Goal: Task Accomplishment & Management: Manage account settings

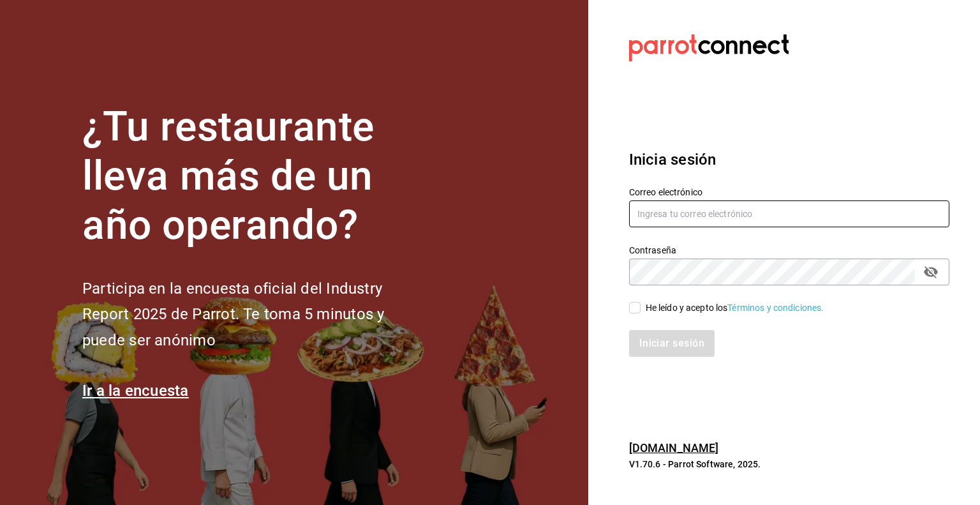
type input "[PERSON_NAME][EMAIL_ADDRESS][PERSON_NAME][DOMAIN_NAME]"
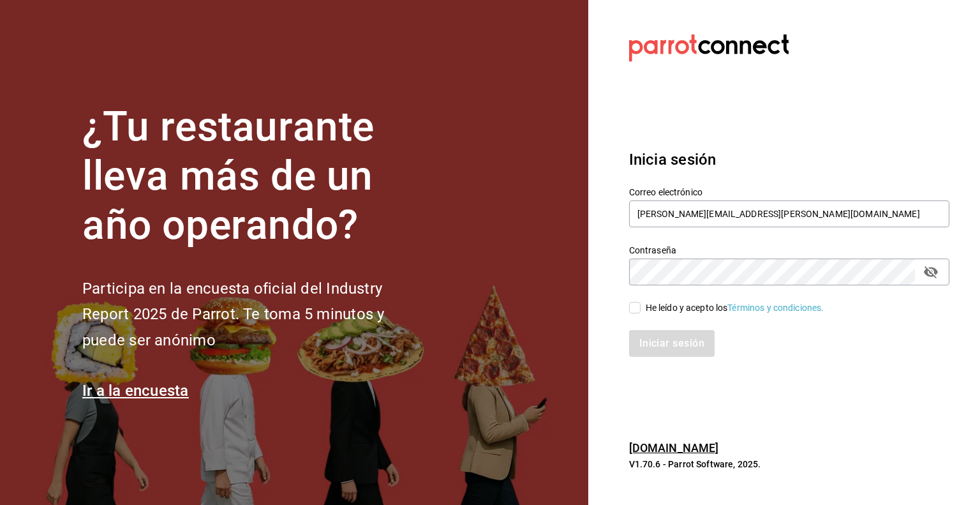
click at [632, 305] on input "He leído y acepto los Términos y condiciones." at bounding box center [634, 307] width 11 height 11
checkbox input "true"
click at [648, 339] on button "Iniciar sesión" at bounding box center [672, 343] width 87 height 27
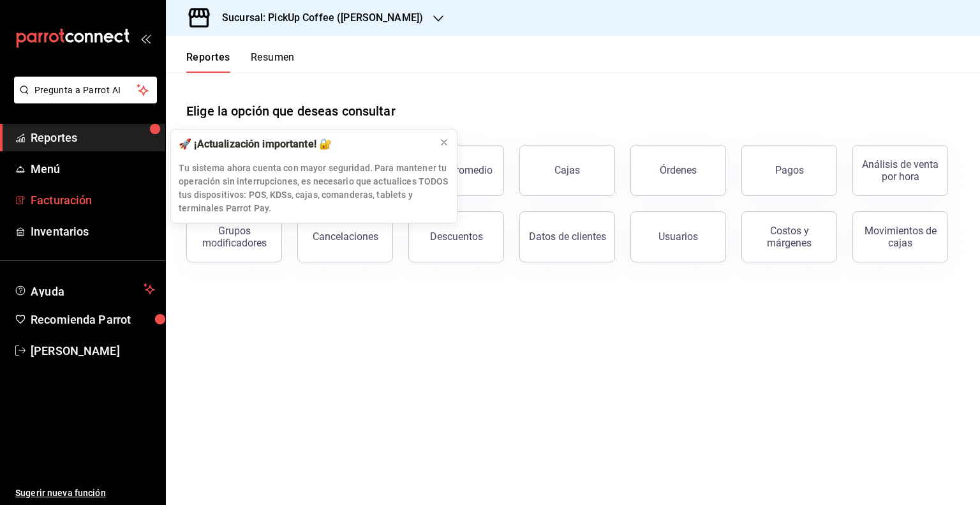
click at [71, 204] on span "Facturación" at bounding box center [93, 199] width 124 height 17
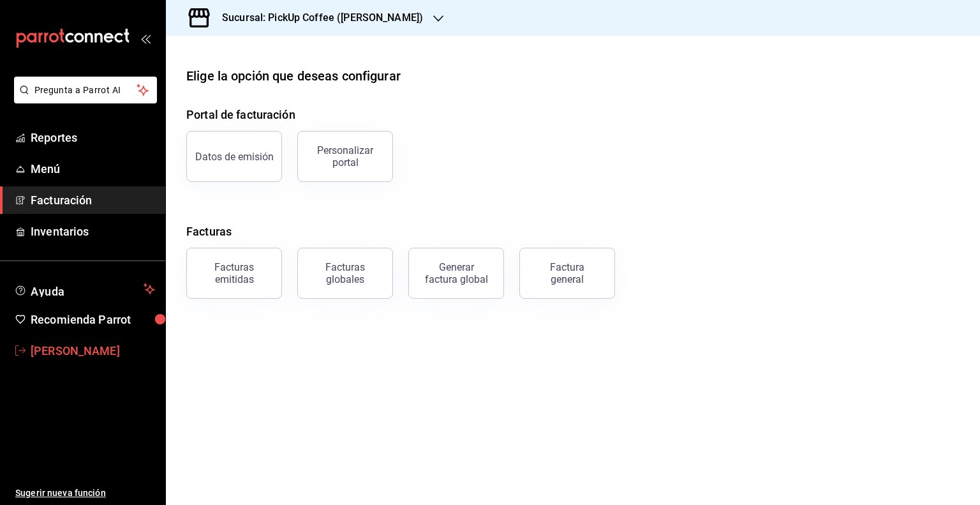
click at [70, 352] on span "Fernanda Molina" at bounding box center [93, 350] width 124 height 17
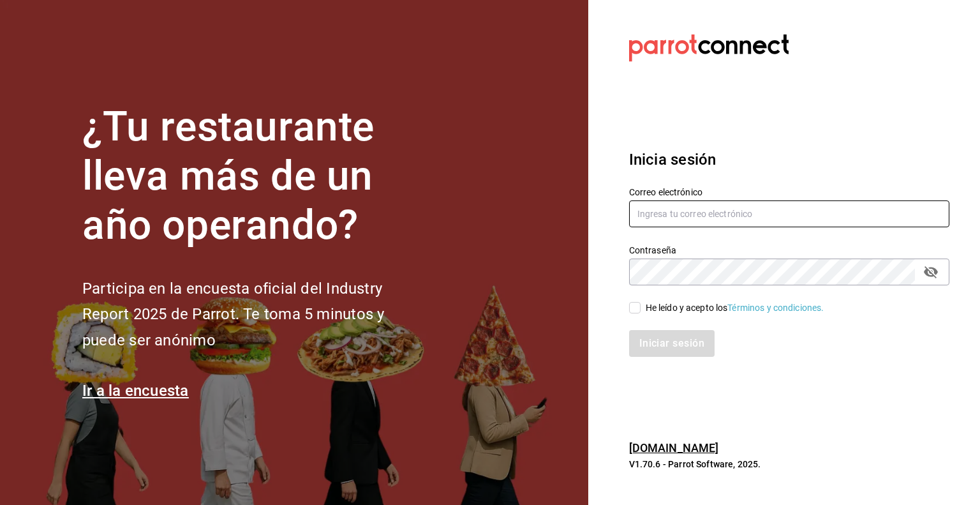
click at [752, 211] on input "text" at bounding box center [789, 213] width 320 height 27
type input "multiuser@pickup.com"
click at [634, 313] on input "He leído y acepto los Términos y condiciones." at bounding box center [634, 307] width 11 height 11
checkbox input "true"
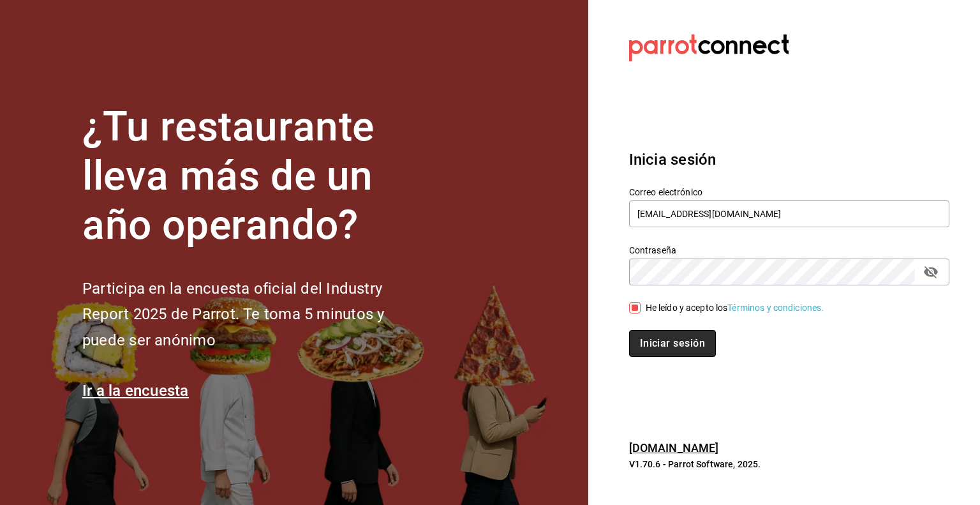
click at [654, 341] on button "Iniciar sesión" at bounding box center [672, 343] width 87 height 27
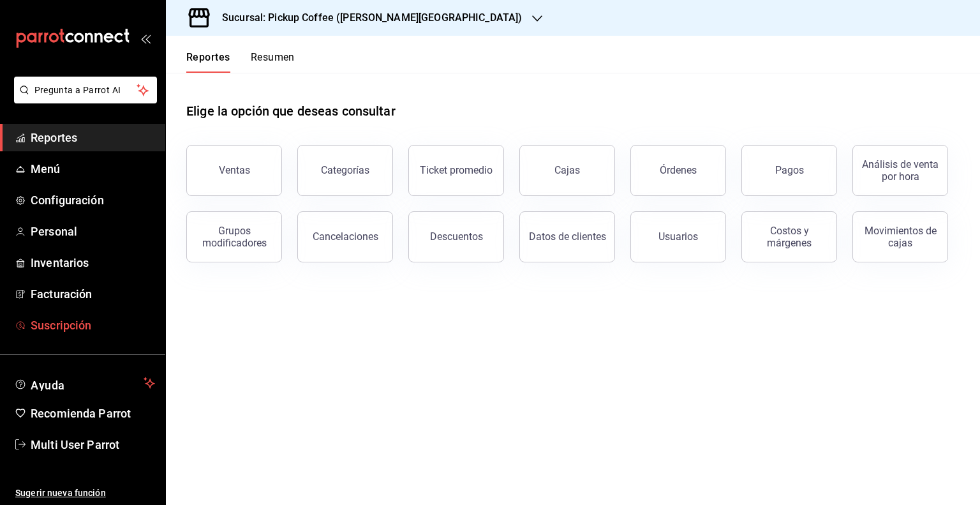
click at [77, 327] on span "Suscripción" at bounding box center [93, 325] width 124 height 17
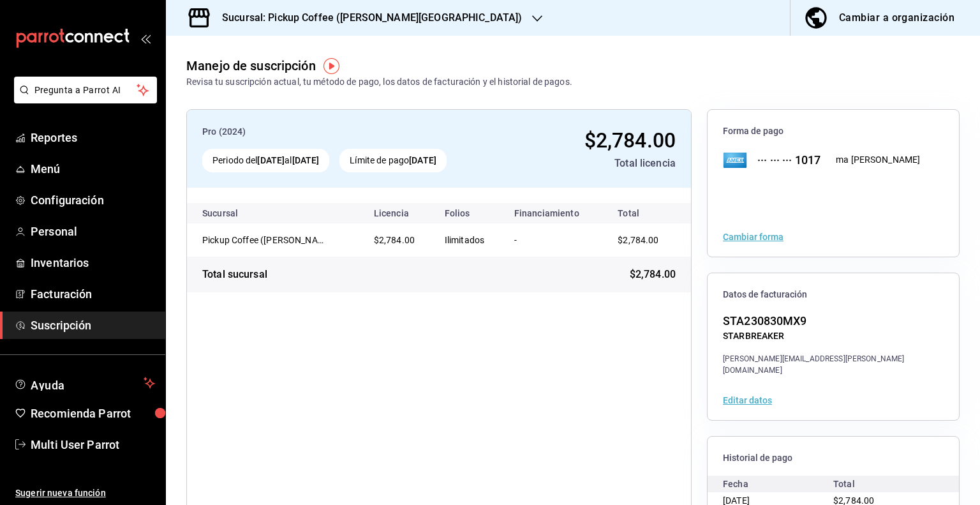
click at [756, 237] on button "Cambiar forma" at bounding box center [753, 236] width 61 height 9
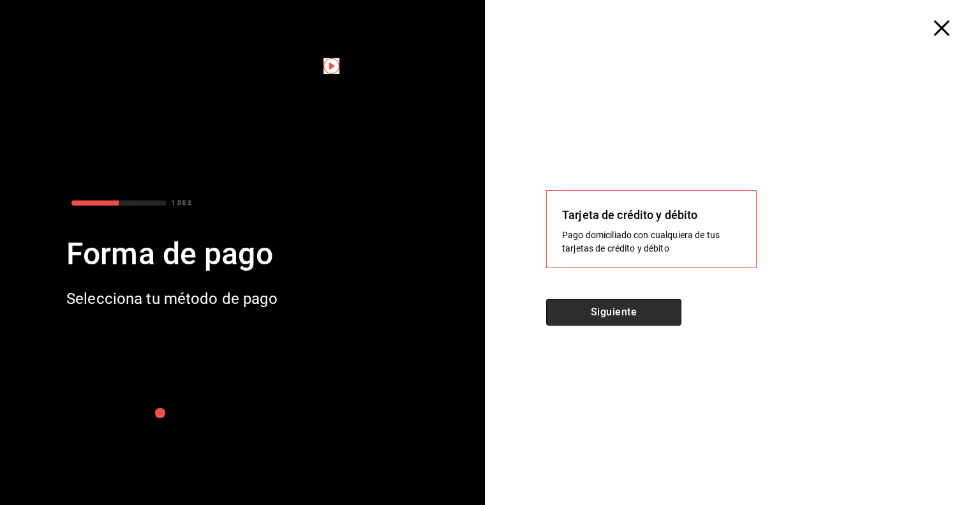
click at [620, 308] on button "Siguiente" at bounding box center [613, 312] width 135 height 27
